Goal: Task Accomplishment & Management: Manage account settings

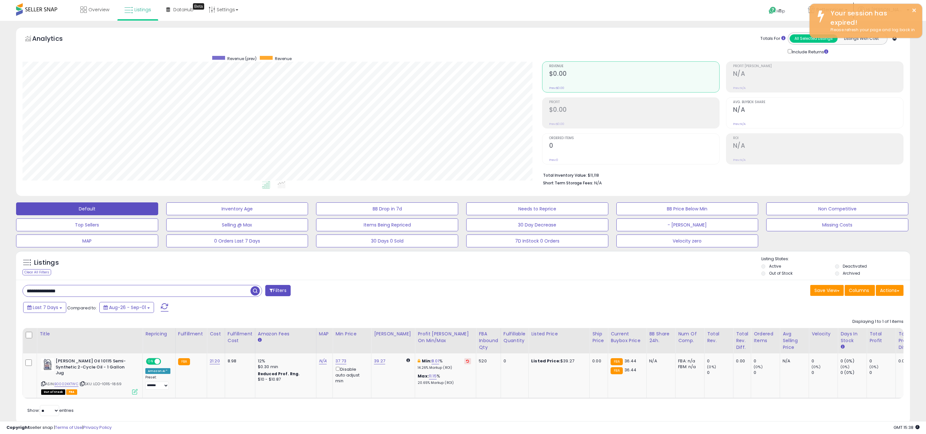
scroll to position [132, 519]
drag, startPoint x: 71, startPoint y: 293, endPoint x: 3, endPoint y: 288, distance: 68.3
click at [6, 289] on div "**********" at bounding box center [462, 229] width 919 height 405
paste input "******"
type input "**********"
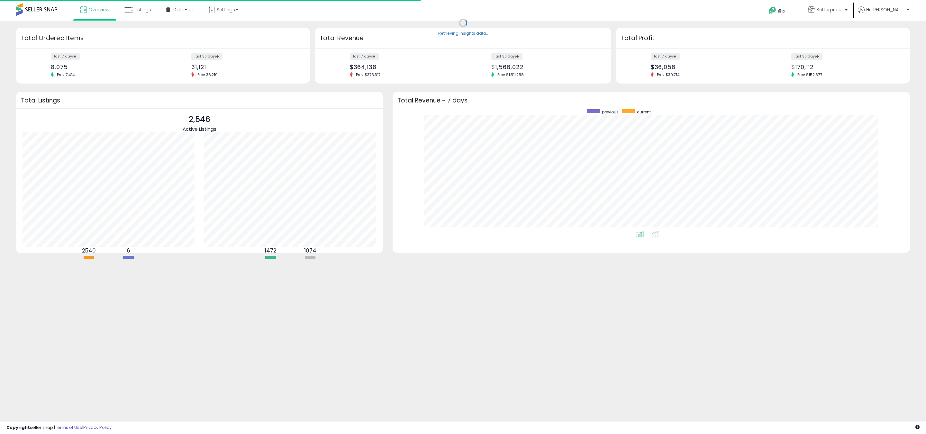
scroll to position [121, 504]
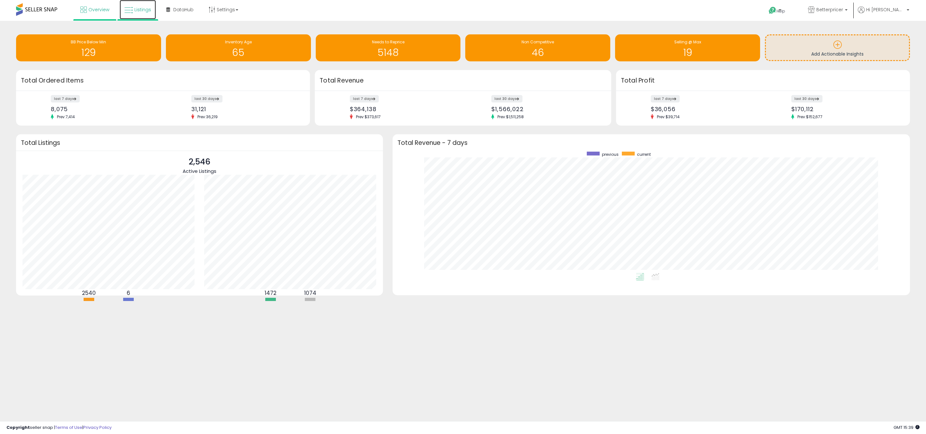
click at [141, 6] on link "Listings" at bounding box center [138, 9] width 36 height 19
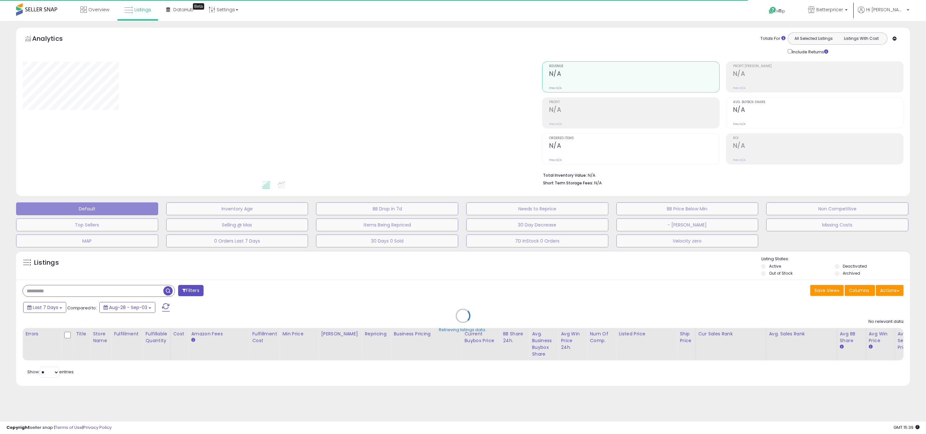
click at [69, 292] on div "Retrieving listings data.." at bounding box center [462, 320] width 903 height 147
click at [61, 290] on div "Retrieving listings data.." at bounding box center [462, 320] width 903 height 147
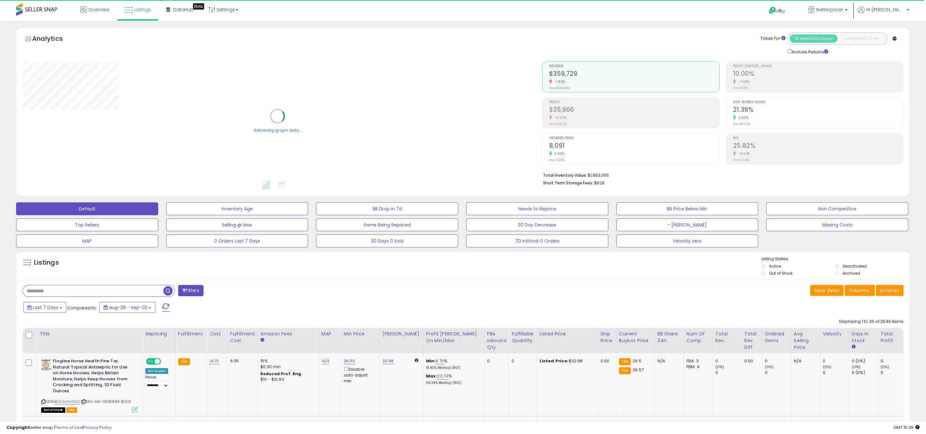
click at [58, 289] on input "text" at bounding box center [93, 290] width 140 height 11
paste input "**********"
type input "**********"
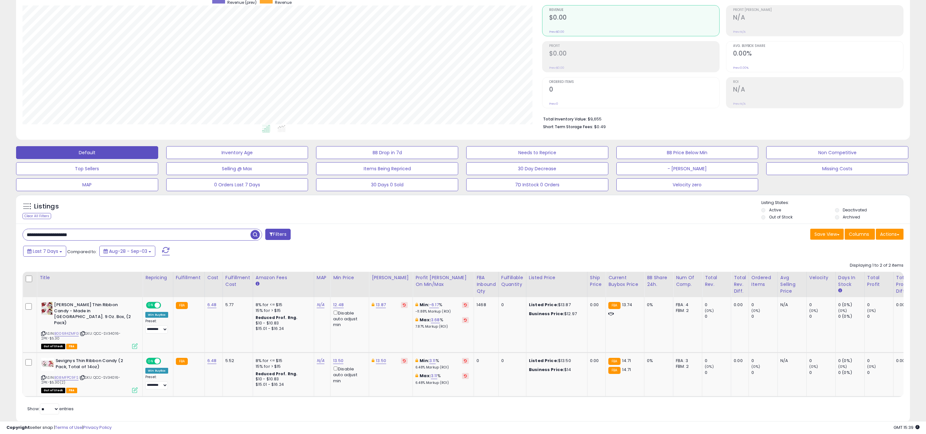
scroll to position [132, 519]
click at [464, 304] on icon at bounding box center [465, 304] width 3 height 3
click at [212, 306] on link "6.48" at bounding box center [211, 305] width 9 height 6
drag, startPoint x: 204, startPoint y: 291, endPoint x: 133, endPoint y: 283, distance: 71.8
click at [137, 283] on table "Title Repricing" at bounding box center [531, 334] width 1019 height 125
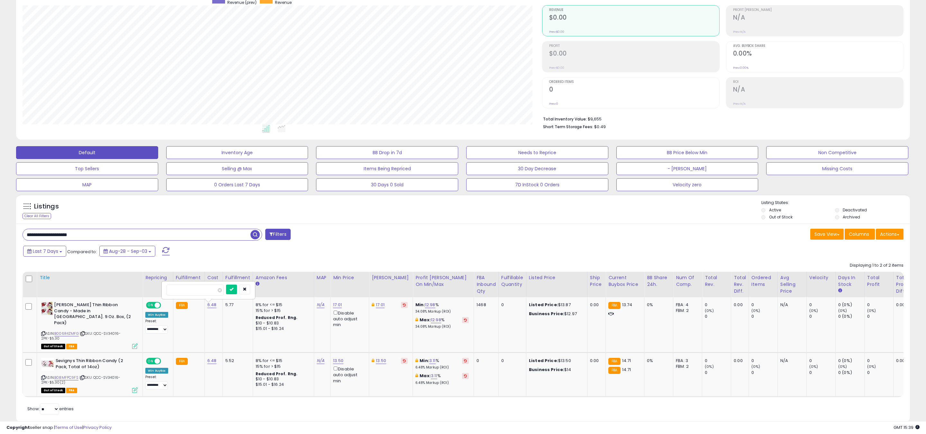
type input "****"
click button "submit" at bounding box center [231, 290] width 11 height 10
click at [425, 306] on link "13.00" at bounding box center [430, 305] width 10 height 6
drag, startPoint x: 413, startPoint y: 285, endPoint x: 355, endPoint y: 278, distance: 58.0
click at [355, 278] on table "Title Repricing" at bounding box center [531, 334] width 1019 height 125
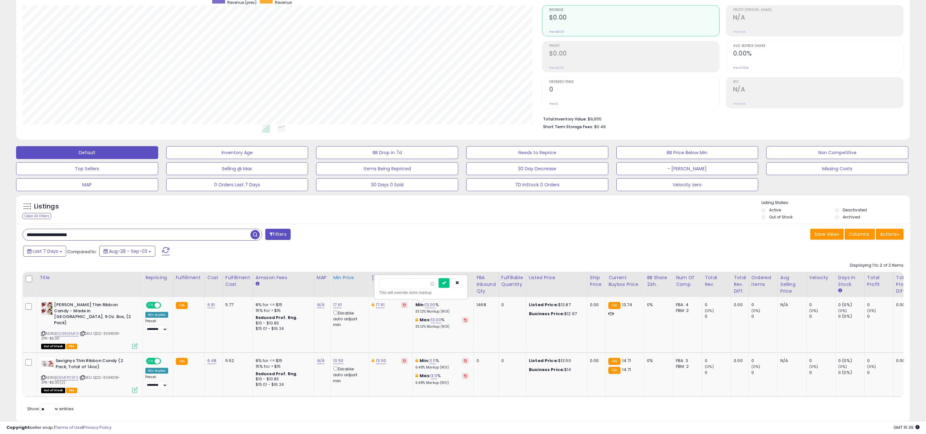
scroll to position [0, 115]
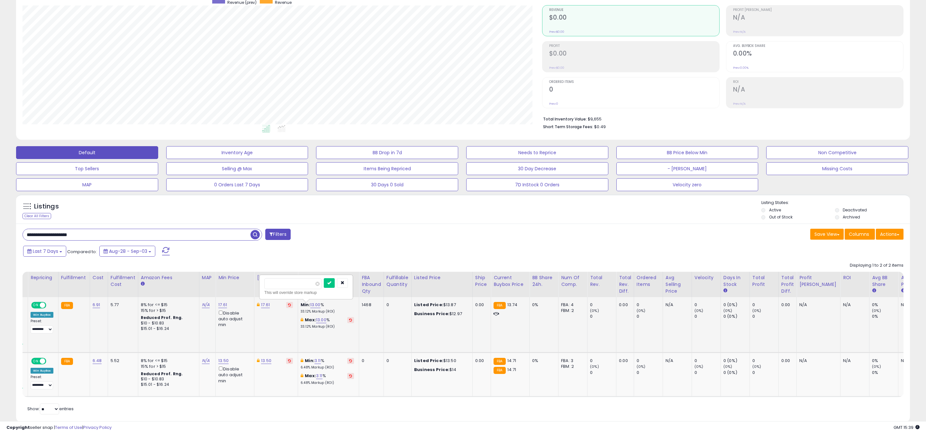
type input "*"
click button "submit" at bounding box center [329, 283] width 11 height 10
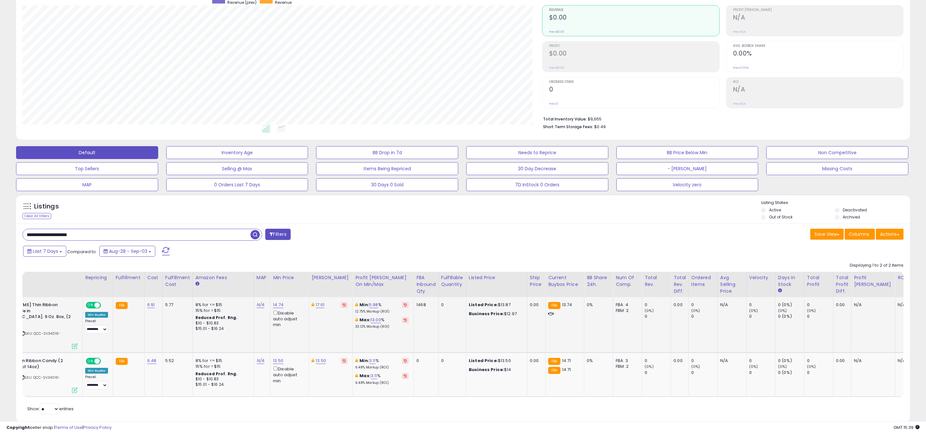
scroll to position [0, 0]
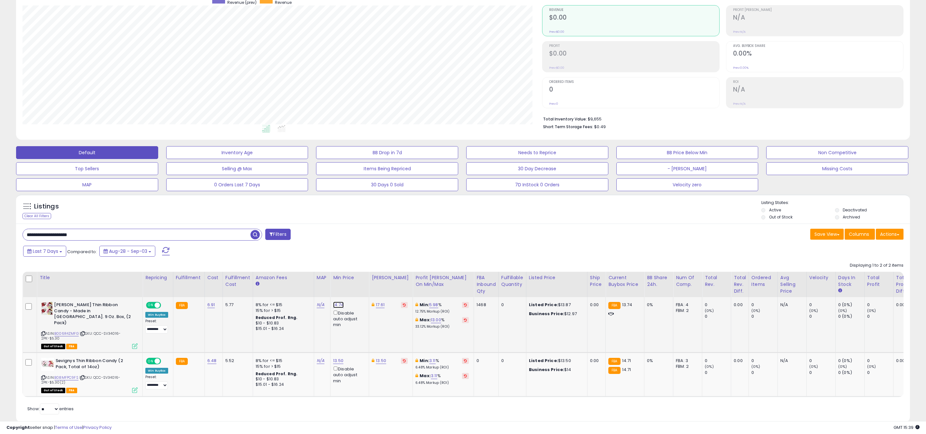
click at [337, 304] on link "14.74" at bounding box center [338, 305] width 11 height 6
drag, startPoint x: 317, startPoint y: 286, endPoint x: 264, endPoint y: 280, distance: 53.3
click at [265, 280] on table "Title Repricing" at bounding box center [531, 334] width 1019 height 125
type input "*****"
click button "submit" at bounding box center [356, 283] width 11 height 10
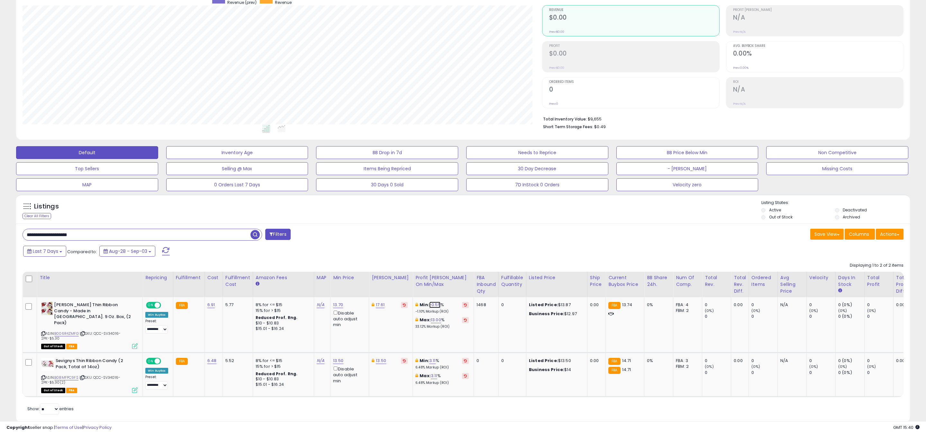
click at [430, 305] on link "-0.55" at bounding box center [434, 305] width 11 height 6
drag, startPoint x: 420, startPoint y: 283, endPoint x: 358, endPoint y: 278, distance: 62.9
click at [359, 279] on table "Title Repricing" at bounding box center [531, 334] width 1019 height 125
type input "*"
click button "submit" at bounding box center [449, 283] width 11 height 10
